Goal: Register for event/course

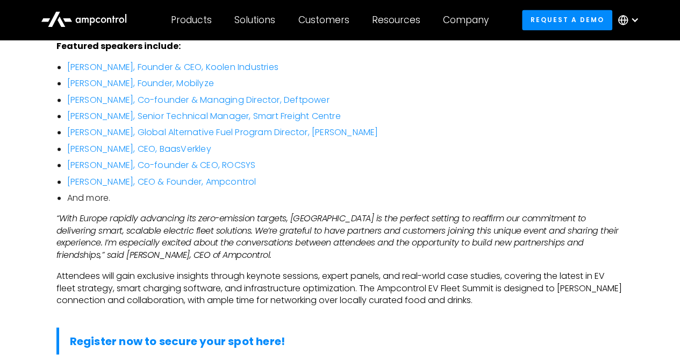
scroll to position [788, 0]
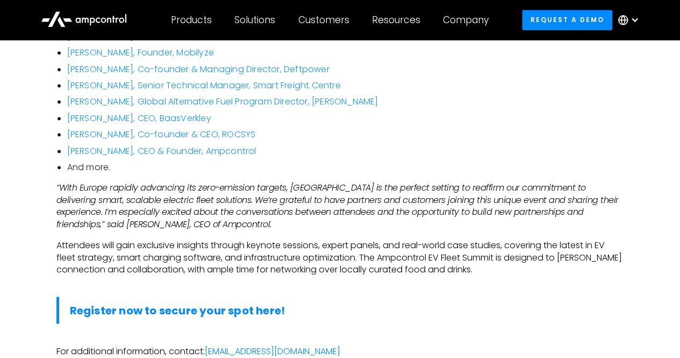
drag, startPoint x: 0, startPoint y: 0, endPoint x: 199, endPoint y: 230, distance: 303.8
click at [199, 239] on p "Attendees will gain exclusive insights through keynote sessions, expert panels,…" at bounding box center [340, 257] width 568 height 36
click at [187, 302] on strong "Register now to secure your spot here!" at bounding box center [178, 309] width 216 height 15
click at [157, 302] on strong "Register now to secure your spot here!" at bounding box center [178, 309] width 216 height 15
